Goal: Task Accomplishment & Management: Manage account settings

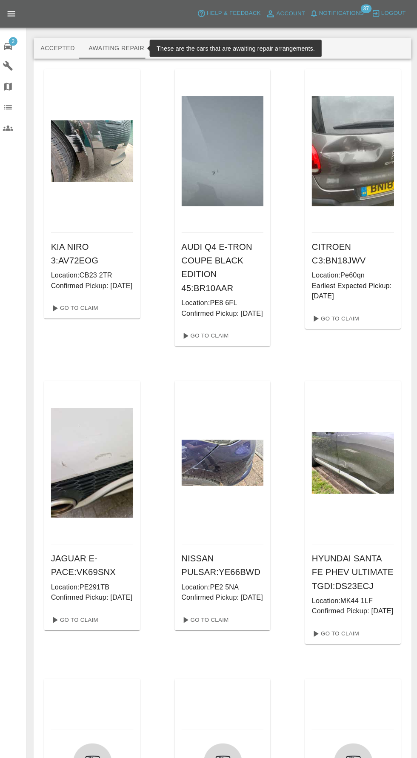
click at [17, 40] on span "2" at bounding box center [17, 41] width 9 height 9
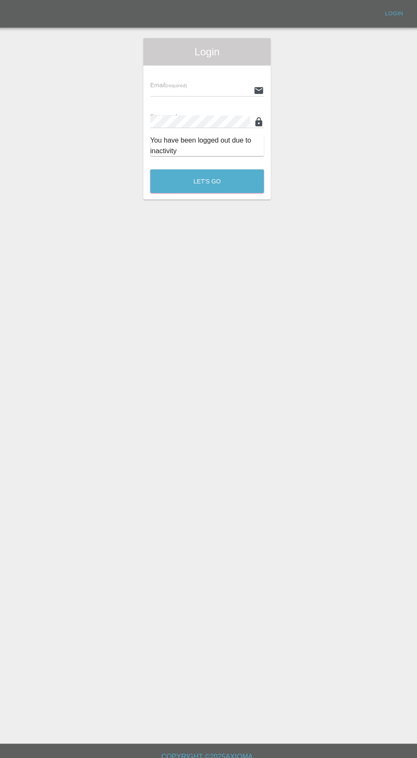
click at [148, 68] on div "Email (required) Password (required) You have been logged out due to inactivity" at bounding box center [208, 113] width 126 height 96
click at [179, 89] on input "text" at bounding box center [201, 89] width 99 height 12
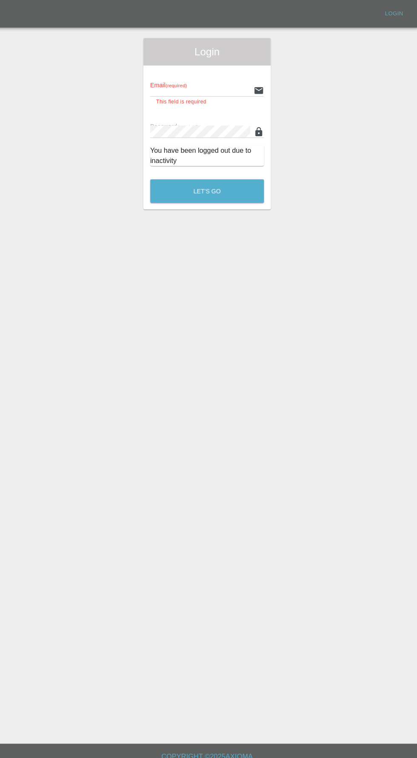
type input "[EMAIL_ADDRESS][DOMAIN_NAME]"
click at [152, 177] on button "Let's Go" at bounding box center [208, 188] width 112 height 23
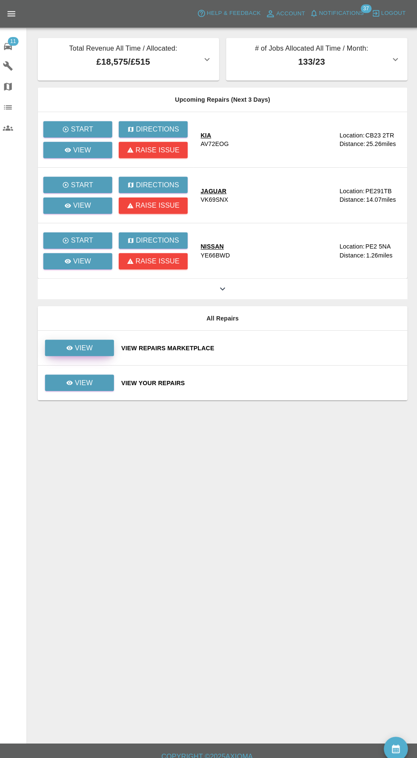
click at [79, 342] on p "View" at bounding box center [87, 343] width 18 height 10
